Goal: Complete application form

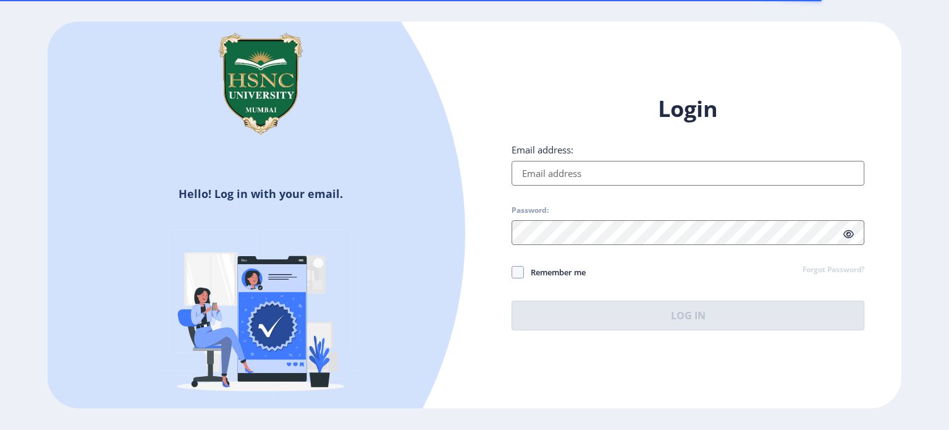
click at [559, 172] on input "Email address:" at bounding box center [688, 173] width 353 height 25
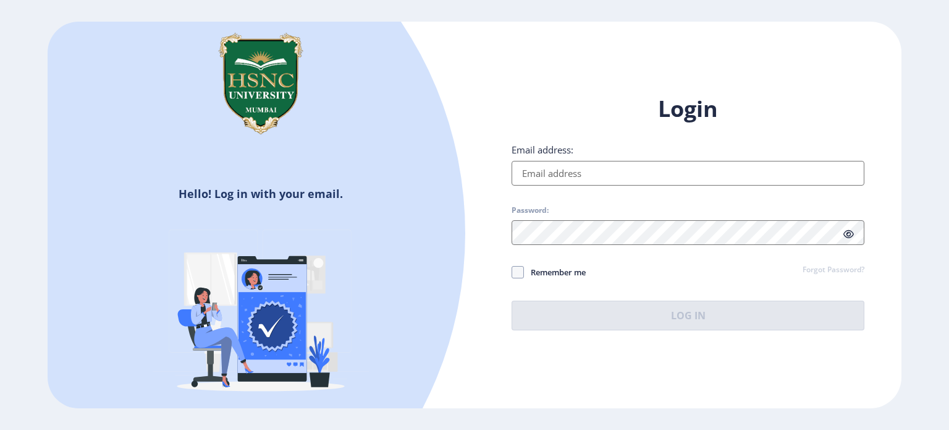
type input "[EMAIL_ADDRESS][DOMAIN_NAME]"
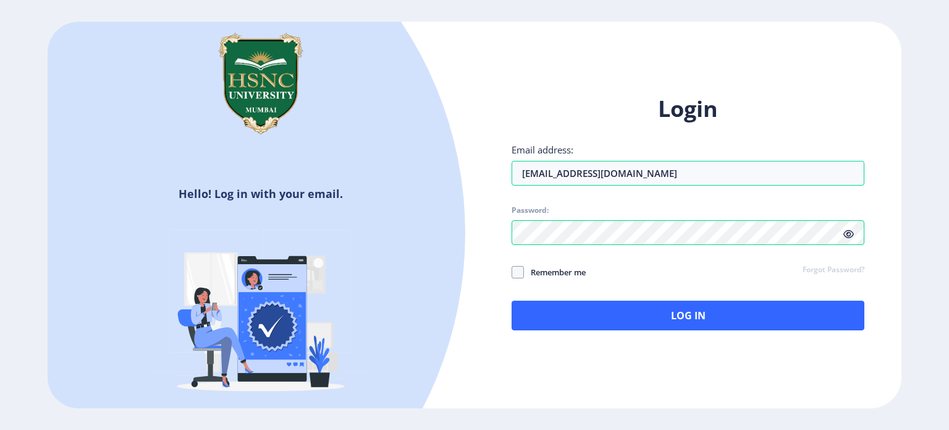
click at [854, 234] on icon at bounding box center [849, 233] width 11 height 9
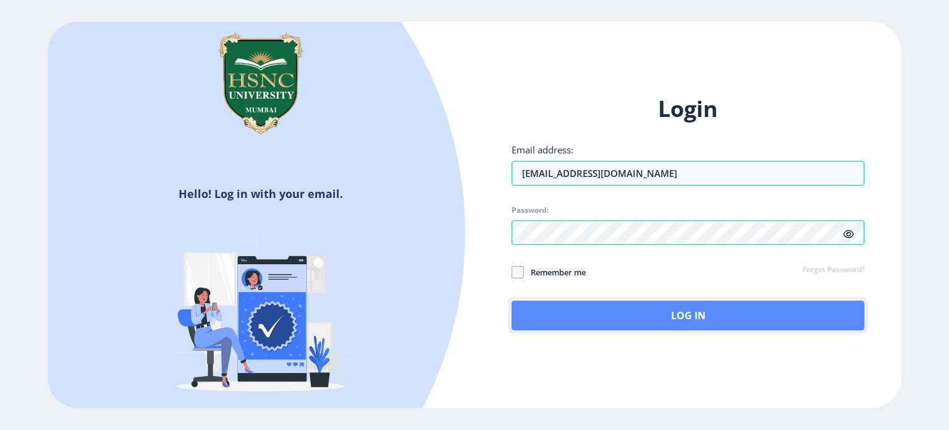
click at [700, 313] on button "Log In" at bounding box center [688, 315] width 353 height 30
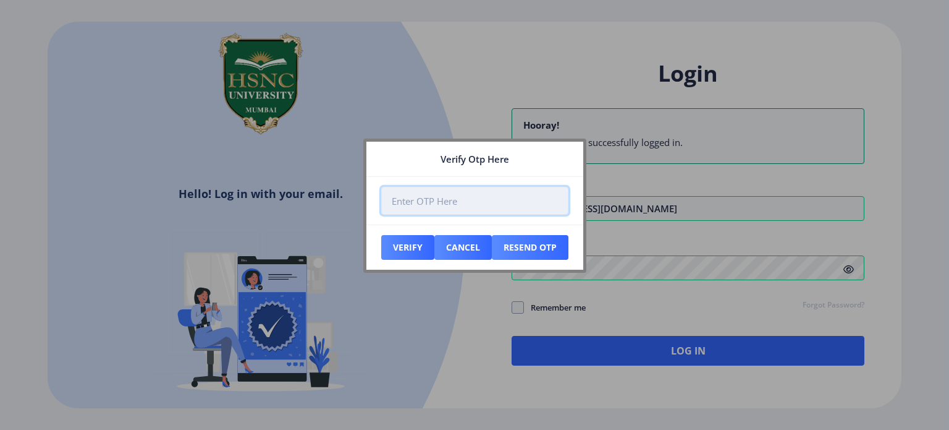
paste input "173011"
type input "173011"
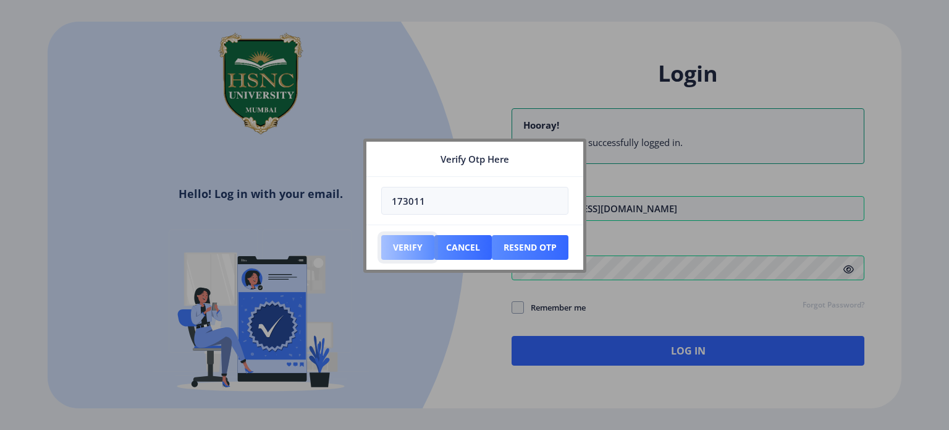
click at [422, 240] on button "Verify" at bounding box center [407, 247] width 53 height 25
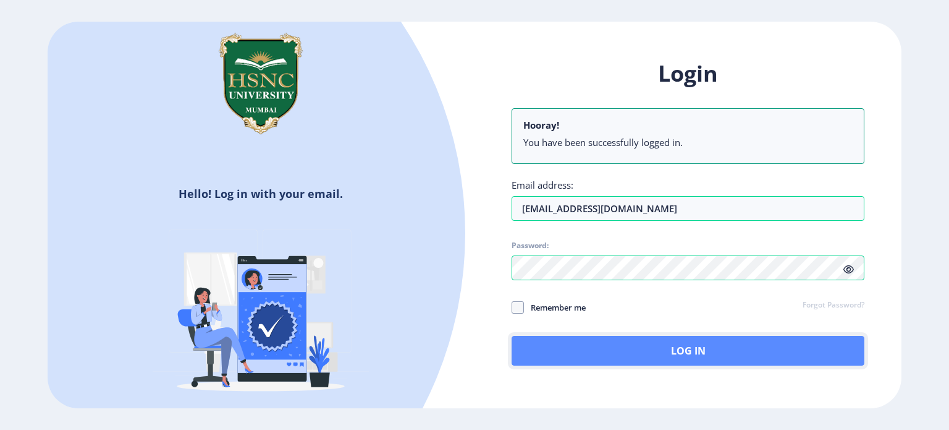
click at [692, 353] on button "Log In" at bounding box center [688, 351] width 353 height 30
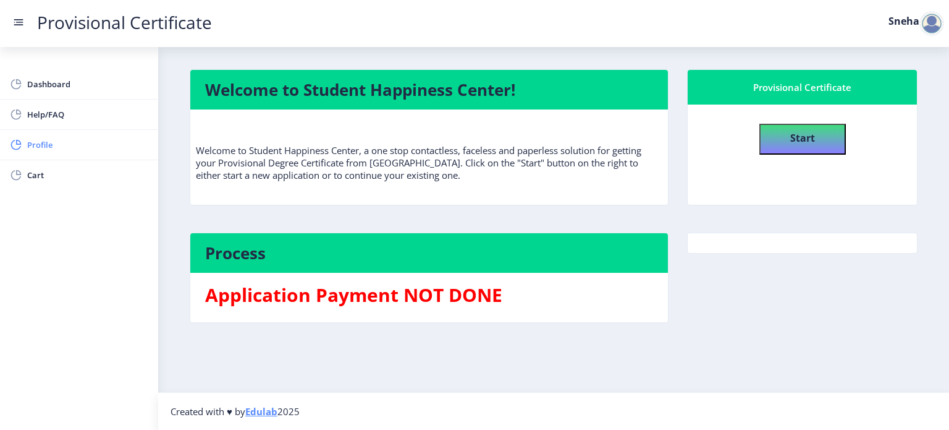
click at [35, 142] on span "Profile" at bounding box center [87, 144] width 121 height 15
select select "[DEMOGRAPHIC_DATA]"
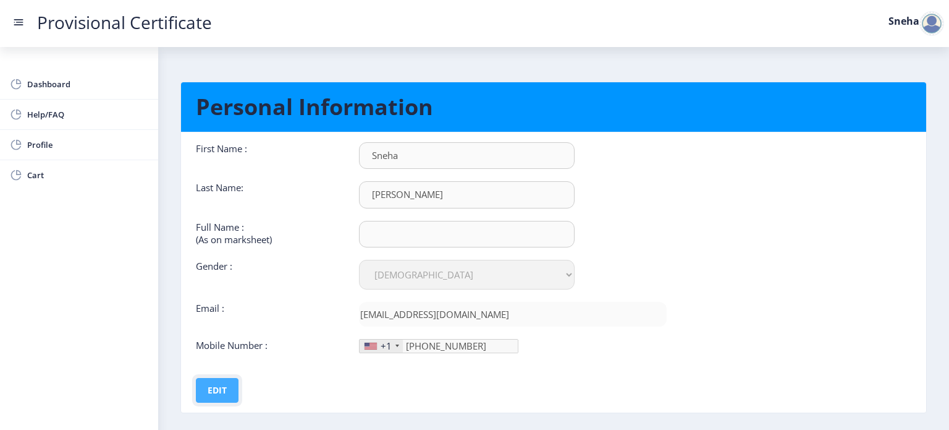
click at [207, 388] on button "Edit" at bounding box center [217, 390] width 43 height 25
click at [376, 347] on div "+1" at bounding box center [381, 345] width 43 height 13
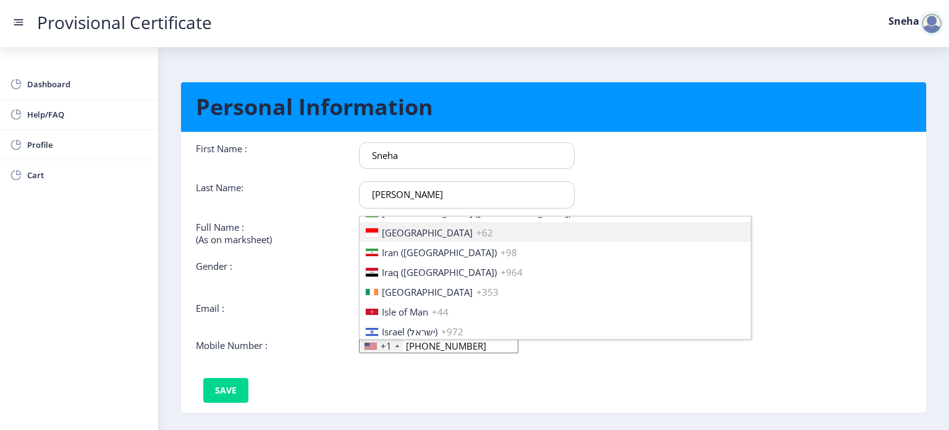
scroll to position [1916, 0]
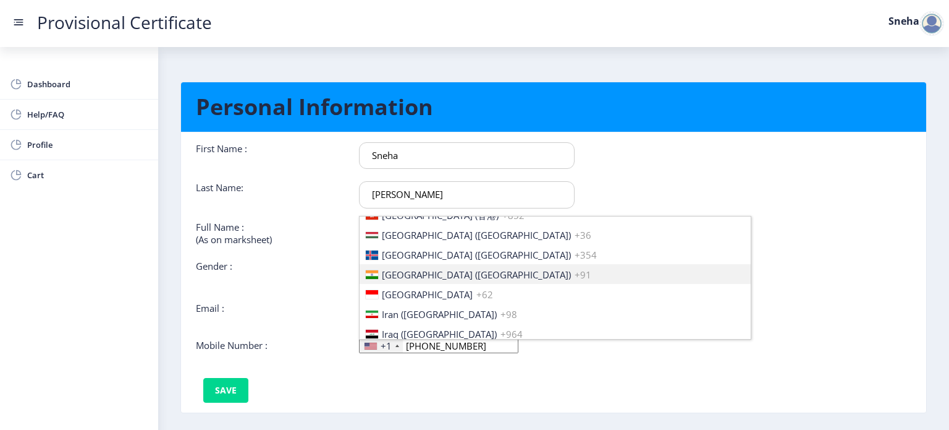
click at [378, 274] on li "[GEOGRAPHIC_DATA] ([GEOGRAPHIC_DATA]) +91" at bounding box center [555, 274] width 391 height 20
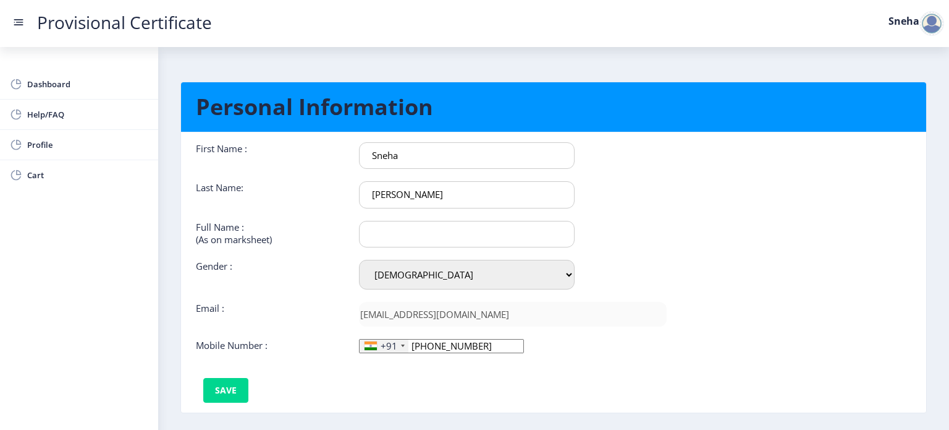
drag, startPoint x: 457, startPoint y: 346, endPoint x: 405, endPoint y: 347, distance: 51.9
click at [405, 347] on div "+91 [GEOGRAPHIC_DATA] +1 [GEOGRAPHIC_DATA] +44 [GEOGRAPHIC_DATA] (‫[GEOGRAPHIC_…" at bounding box center [441, 346] width 165 height 14
type input "7977381102"
click at [234, 387] on button "Save" at bounding box center [225, 390] width 45 height 25
click at [397, 228] on input "text" at bounding box center [467, 234] width 216 height 27
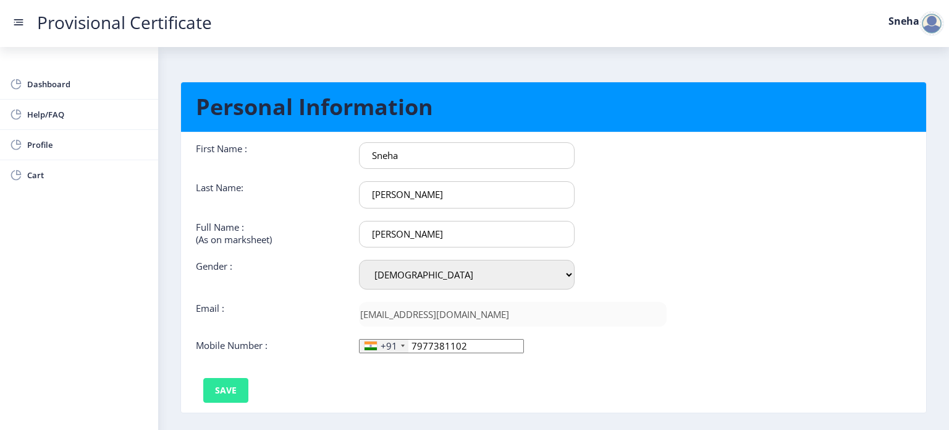
type input "[PERSON_NAME]"
click at [220, 397] on button "Save" at bounding box center [225, 390] width 45 height 25
click at [42, 149] on span "Profile" at bounding box center [87, 144] width 121 height 15
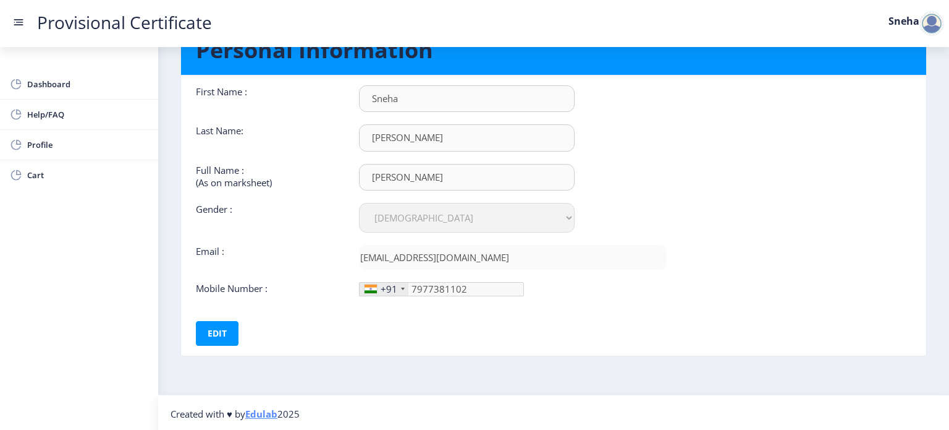
scroll to position [0, 0]
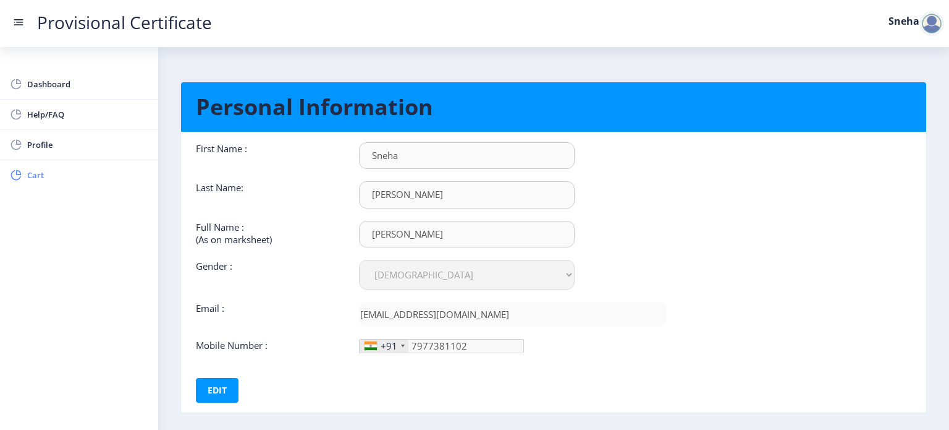
click at [42, 172] on span "Cart" at bounding box center [87, 174] width 121 height 15
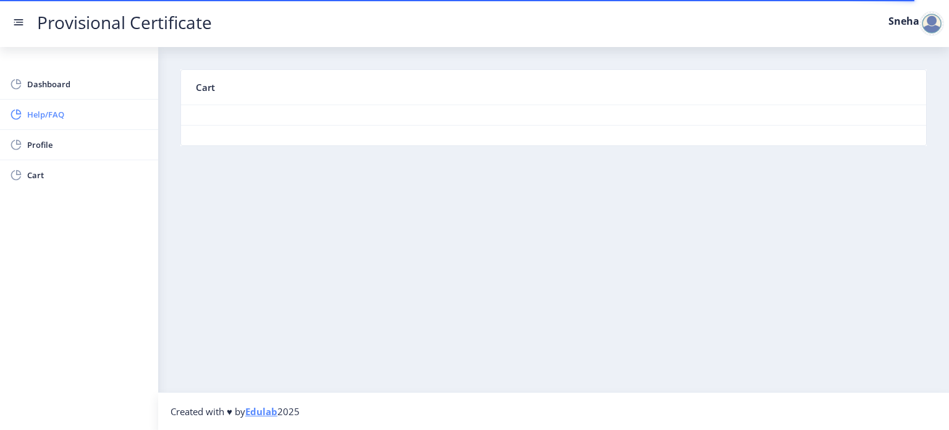
click at [59, 114] on span "Help/FAQ" at bounding box center [87, 114] width 121 height 15
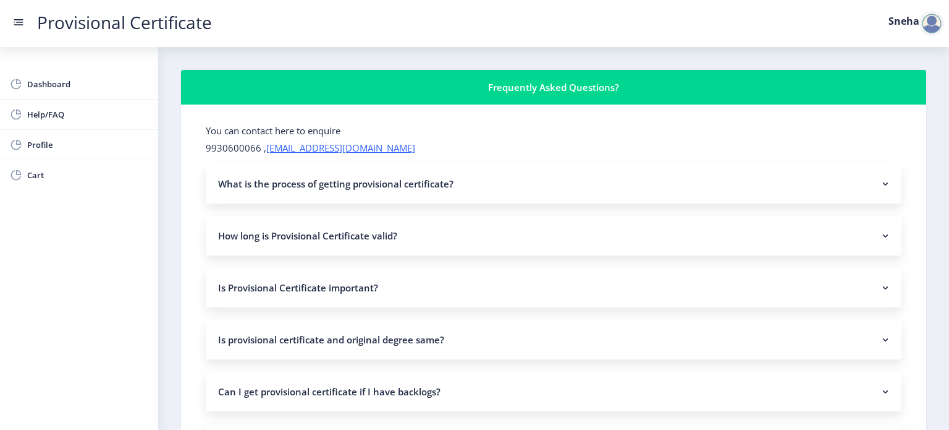
click at [318, 191] on nb-accordion-item-header "What is the process of getting provisional certificate?" at bounding box center [554, 184] width 696 height 40
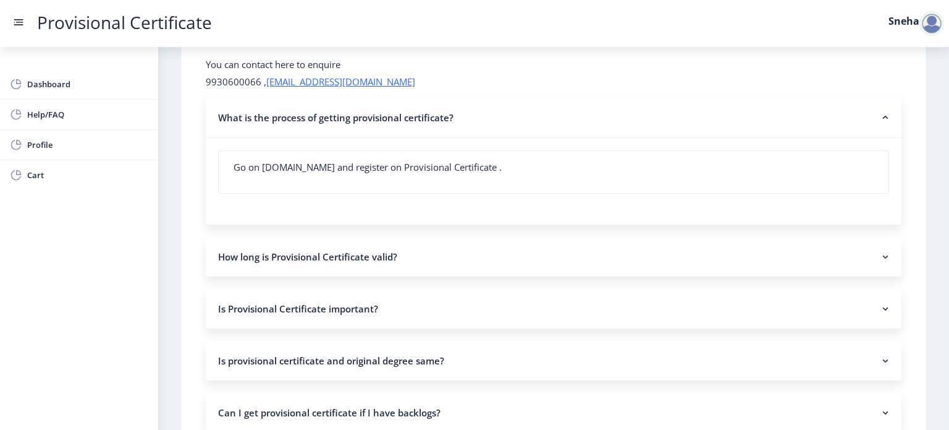
scroll to position [124, 0]
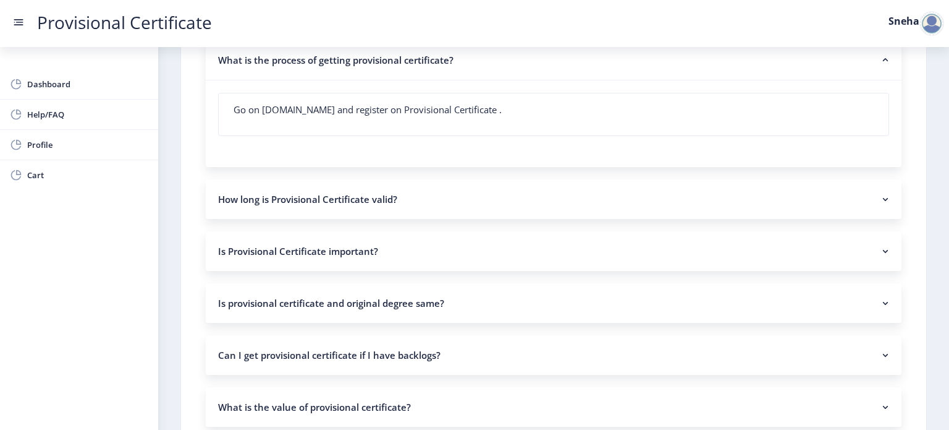
click at [315, 190] on nb-accordion-item-header "How long is Provisional Certificate valid?" at bounding box center [554, 199] width 696 height 40
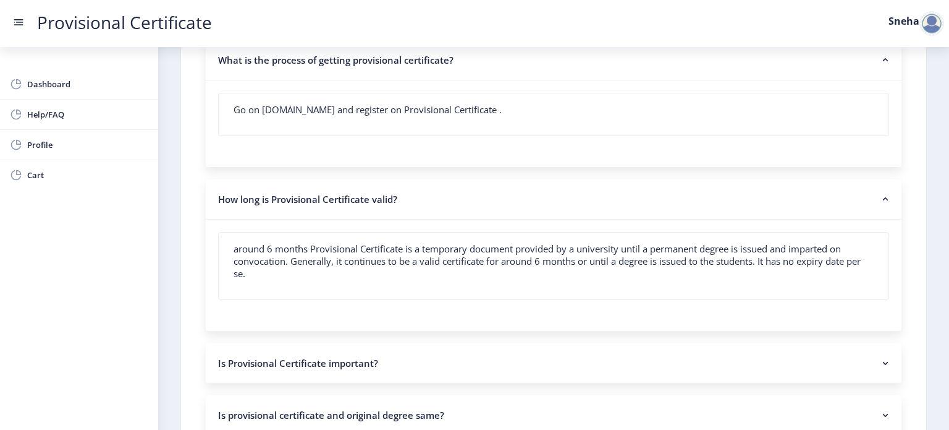
scroll to position [185, 0]
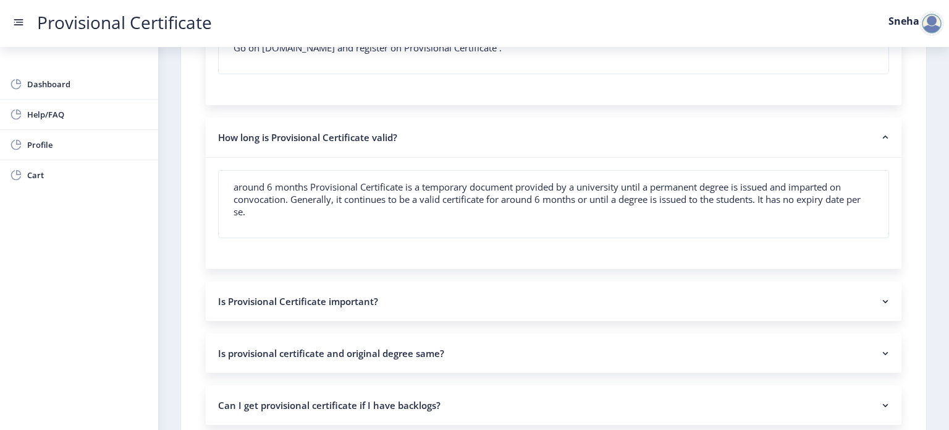
click at [266, 303] on nb-accordion-item-header "Is Provisional Certificate important?" at bounding box center [554, 301] width 696 height 40
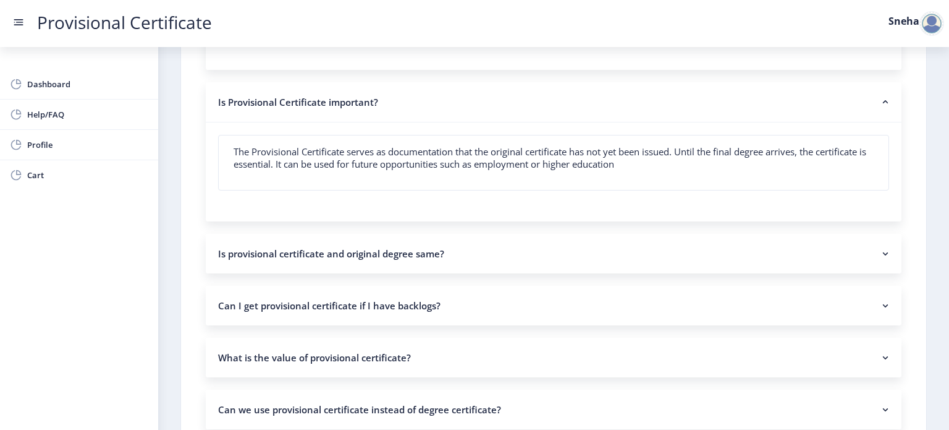
scroll to position [371, 0]
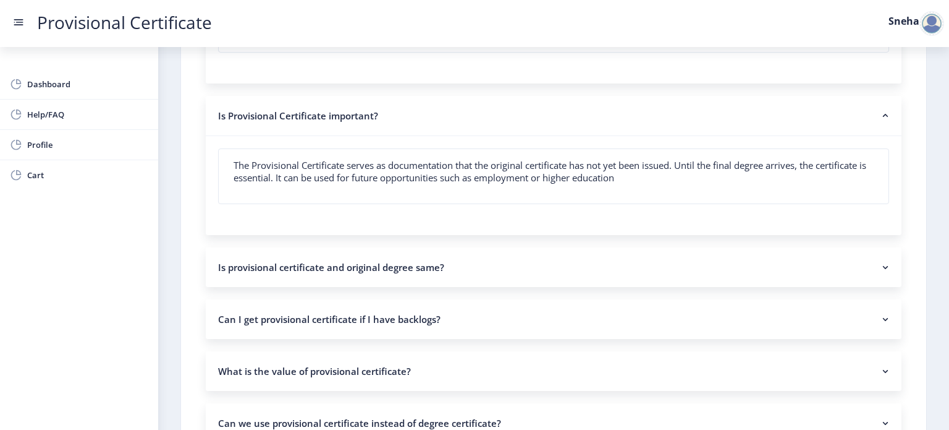
click at [473, 271] on nb-accordion-item-header "Is provisional certificate and original degree same?" at bounding box center [554, 267] width 696 height 40
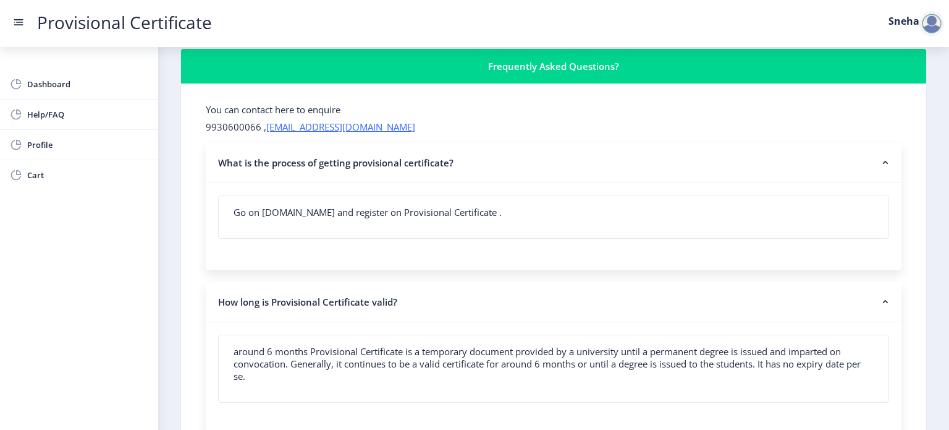
scroll to position [0, 0]
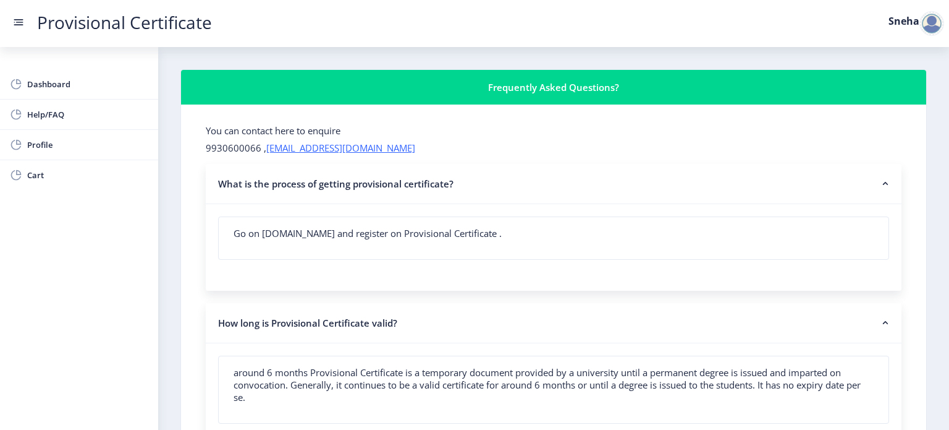
click at [917, 17] on label "Sneha" at bounding box center [904, 21] width 31 height 10
click at [69, 86] on span "Dashboard" at bounding box center [87, 84] width 121 height 15
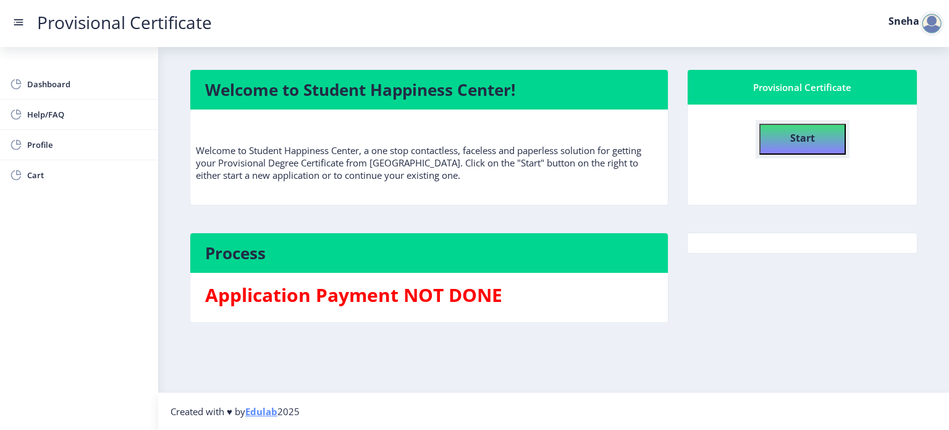
click at [803, 140] on b "Start" at bounding box center [802, 138] width 25 height 14
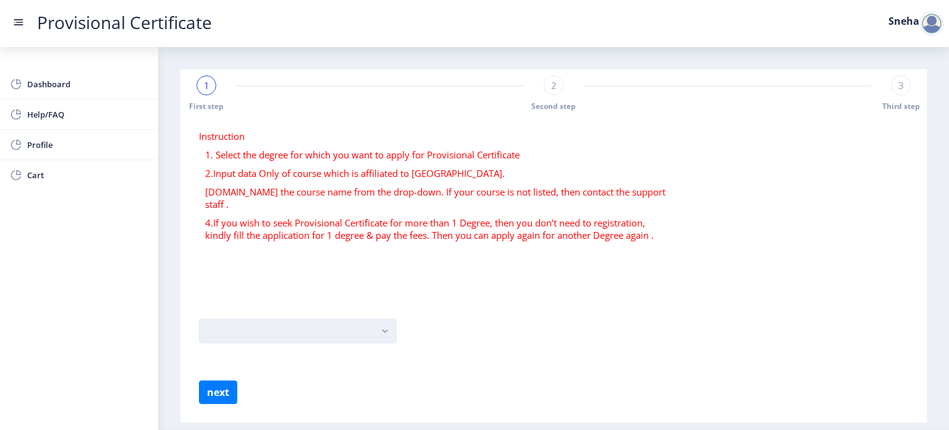
click at [279, 318] on button "button" at bounding box center [298, 330] width 198 height 25
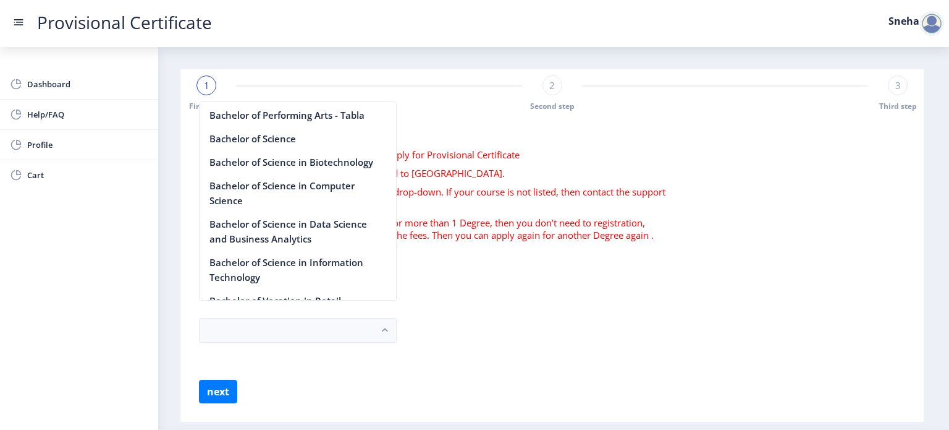
scroll to position [989, 0]
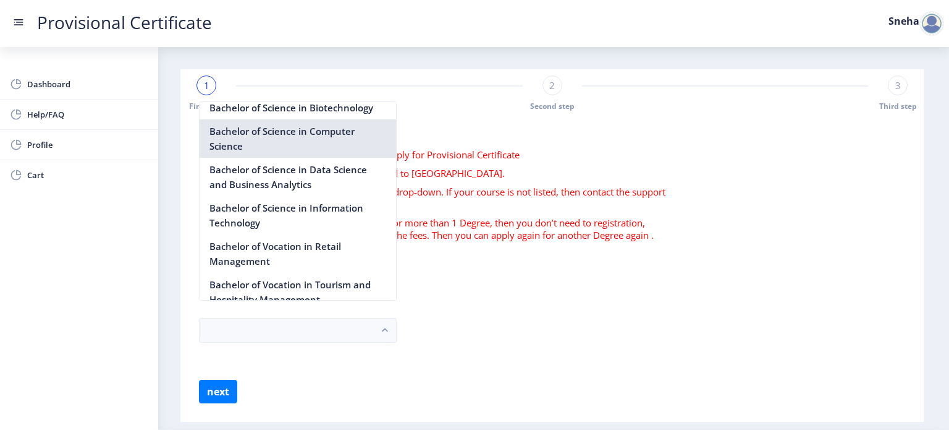
click at [278, 148] on nb-option "Bachelor of Science in Computer Science" at bounding box center [298, 138] width 197 height 38
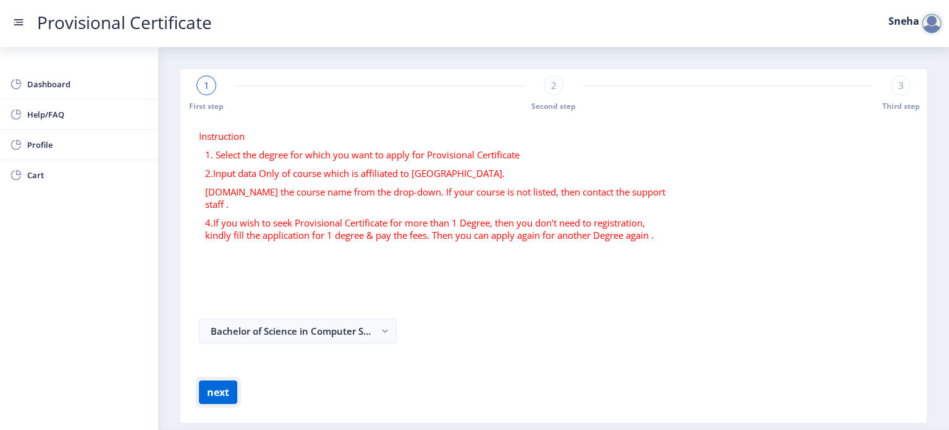
click at [217, 380] on button "next" at bounding box center [218, 391] width 38 height 23
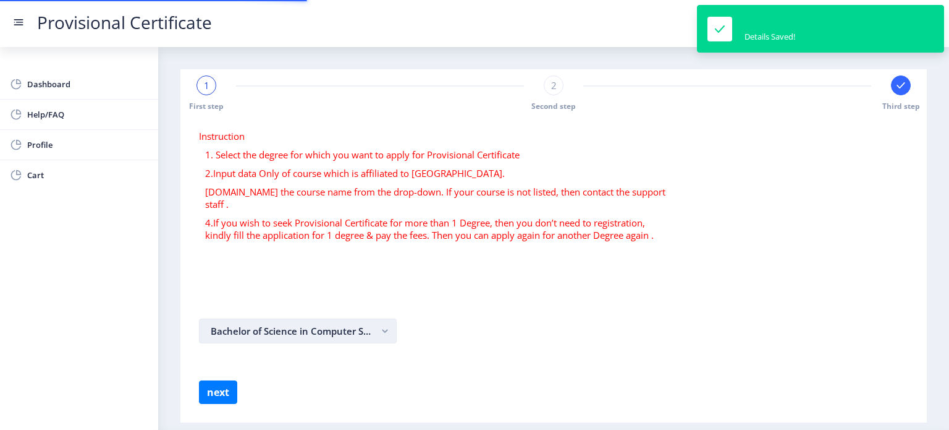
select select
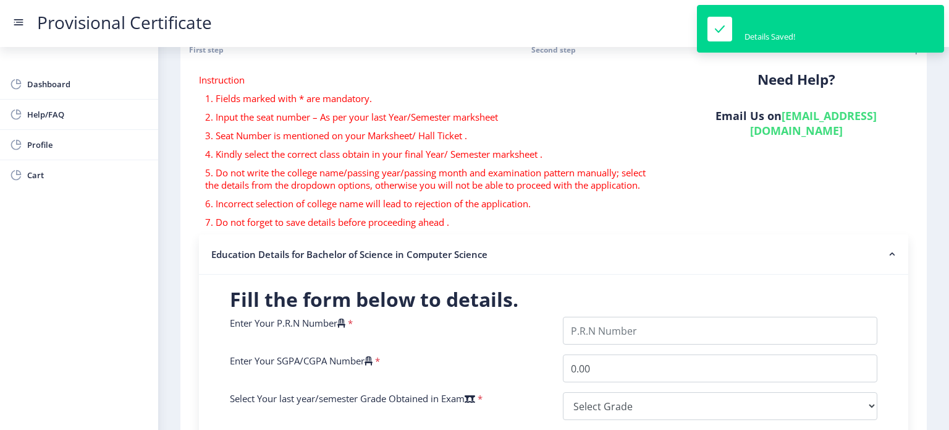
scroll to position [124, 0]
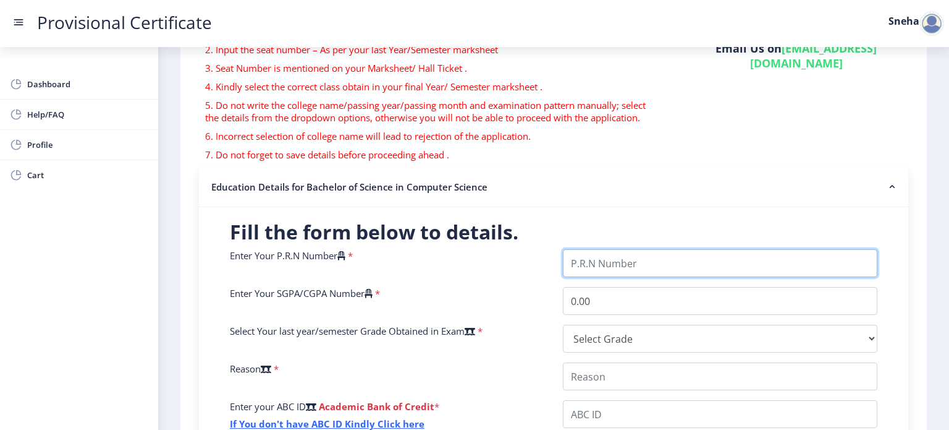
click at [586, 251] on input "Enter Your P.R.N Number" at bounding box center [720, 263] width 315 height 28
type input "2022230210030079"
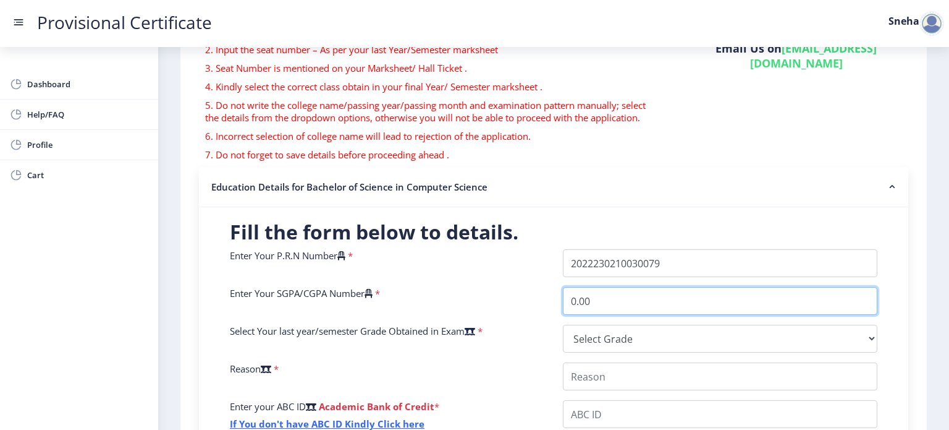
click at [589, 294] on input "0.00" at bounding box center [720, 301] width 315 height 28
type input "0"
type input "10.00"
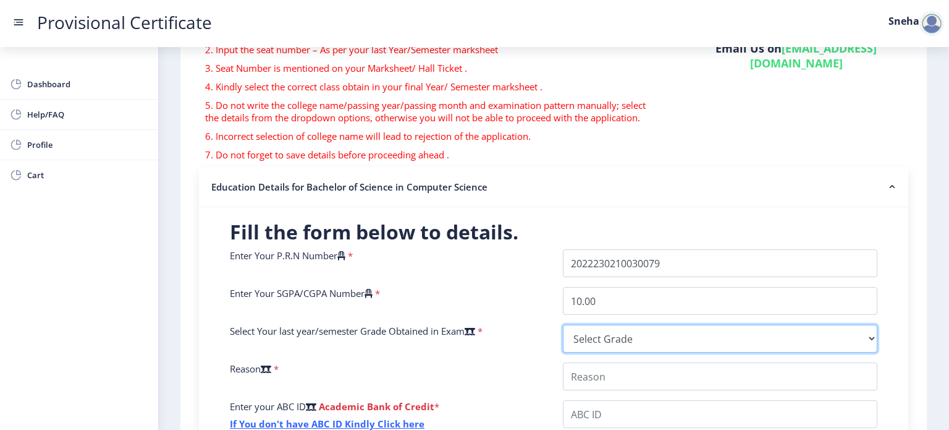
click at [591, 327] on select "Select Grade O A+ A B+ B C D F(Fail)" at bounding box center [720, 338] width 315 height 28
select select "O"
click at [563, 324] on select "Select Grade O A+ A B+ B C D F(Fail)" at bounding box center [720, 338] width 315 height 28
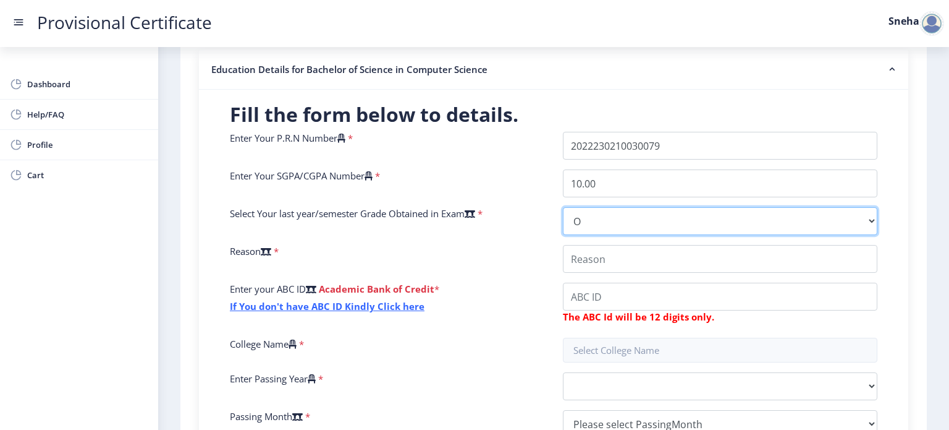
scroll to position [247, 0]
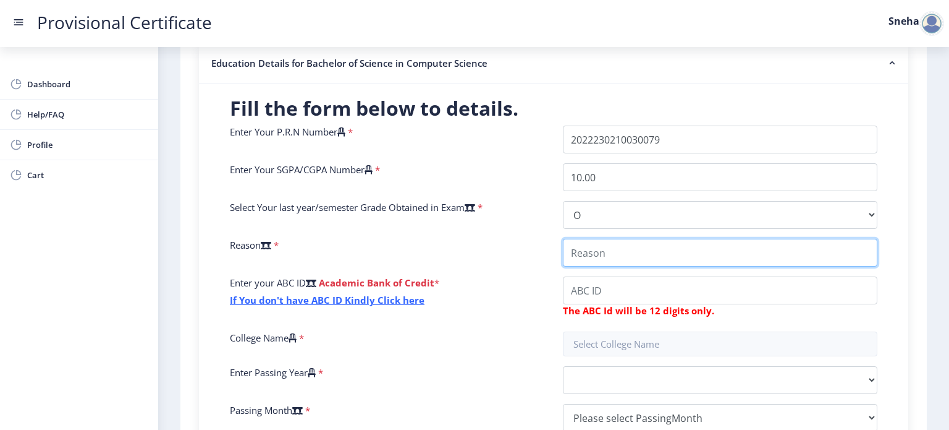
click at [602, 252] on input "College Name" at bounding box center [720, 253] width 315 height 28
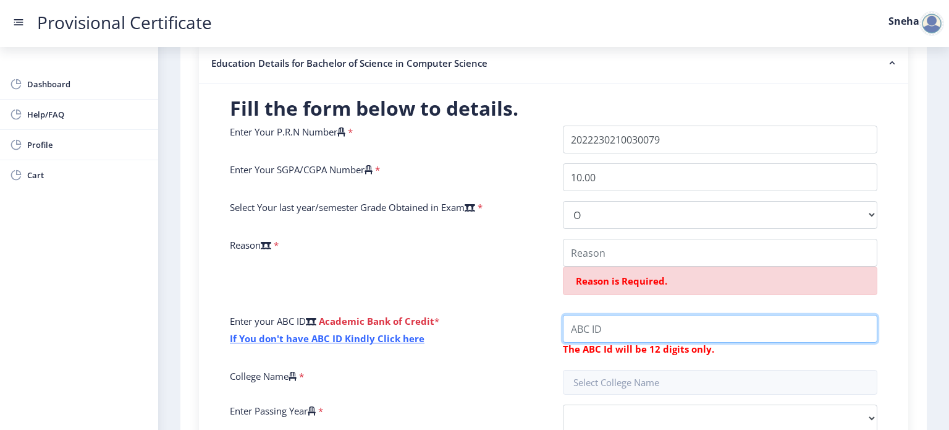
click at [593, 296] on div "Enter Your P.R.N Number * Enter Your SGPA/CGPA Number * 10.00 Select Your last …" at bounding box center [554, 302] width 666 height 354
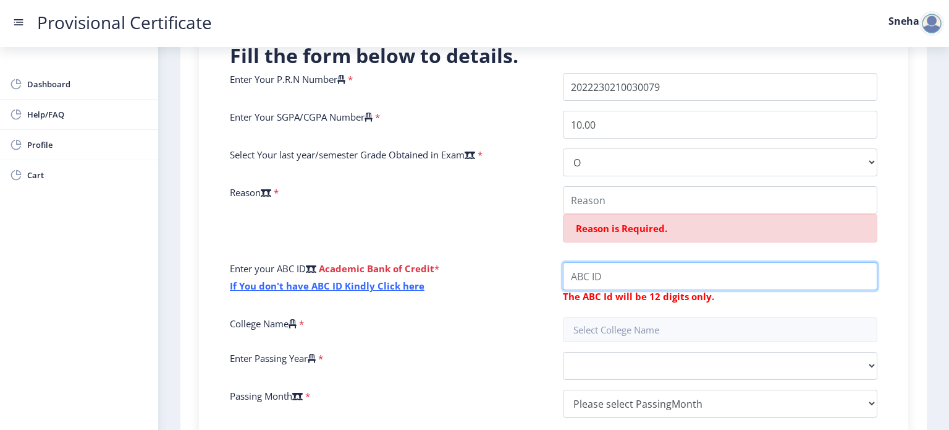
scroll to position [456, 0]
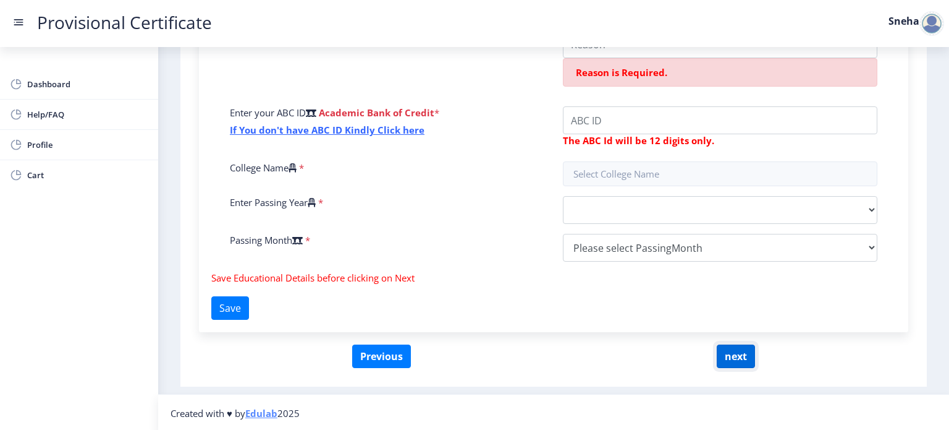
click at [737, 352] on div "Instruction 1. Fields marked with * are mandatory. 2. Input the seat number – A…" at bounding box center [554, 21] width 734 height 718
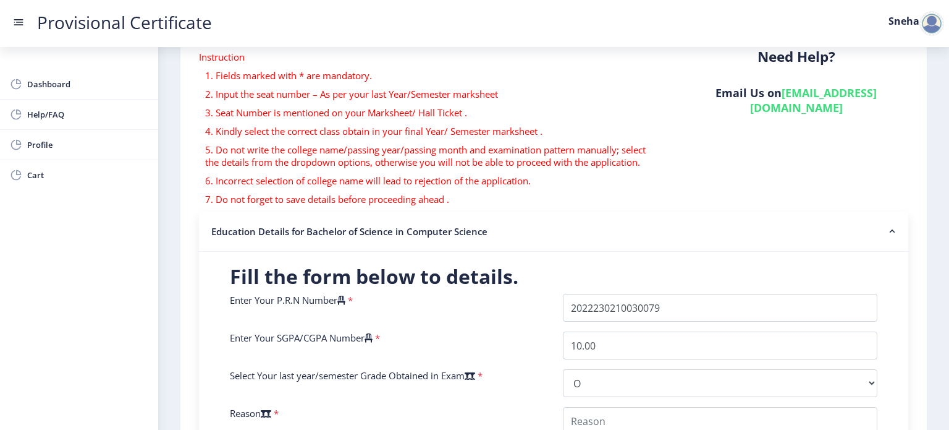
scroll to position [0, 0]
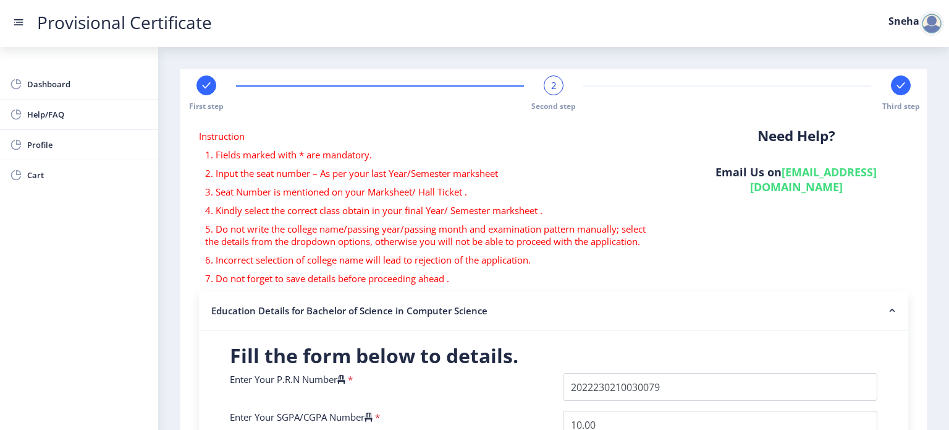
click at [927, 20] on div at bounding box center [932, 23] width 25 height 25
click at [882, 87] on span "Log out" at bounding box center [899, 90] width 79 height 15
